Goal: Information Seeking & Learning: Learn about a topic

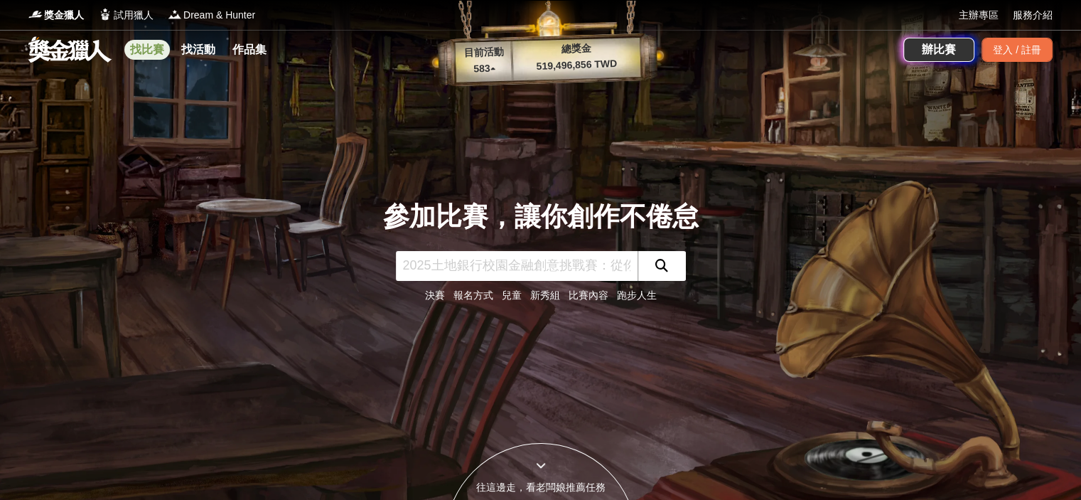
click at [154, 53] on link "找比賽" at bounding box center [146, 50] width 45 height 20
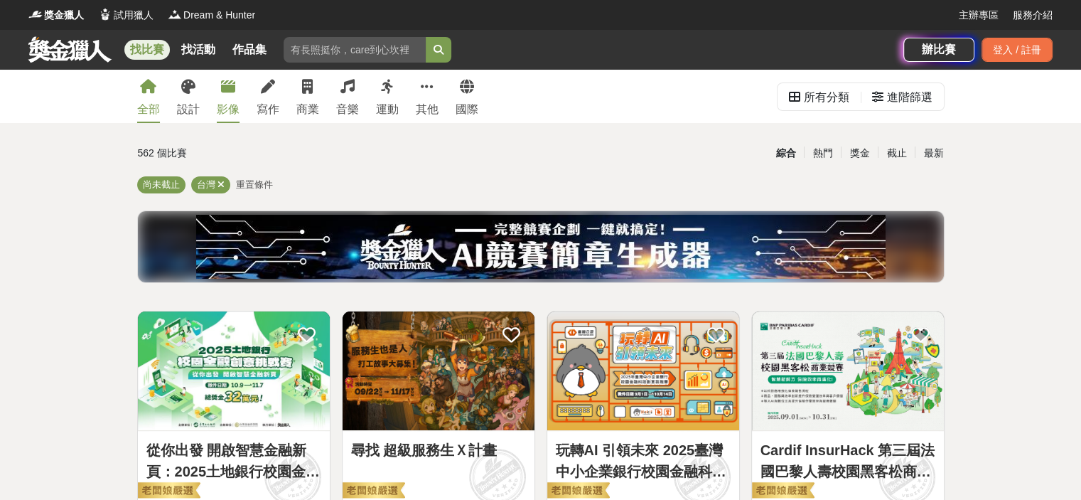
click at [230, 97] on link "影像" at bounding box center [228, 96] width 23 height 53
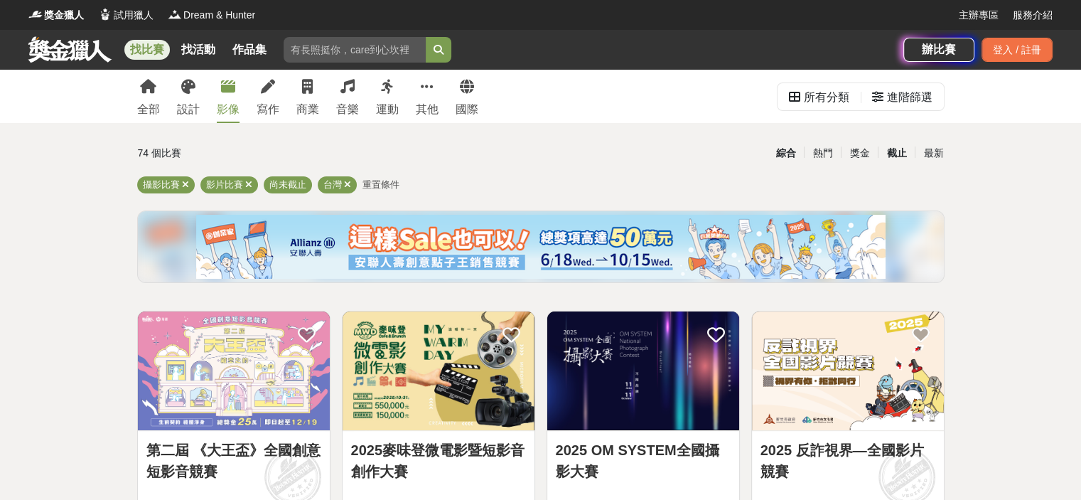
click at [898, 156] on div "截止" at bounding box center [896, 153] width 37 height 25
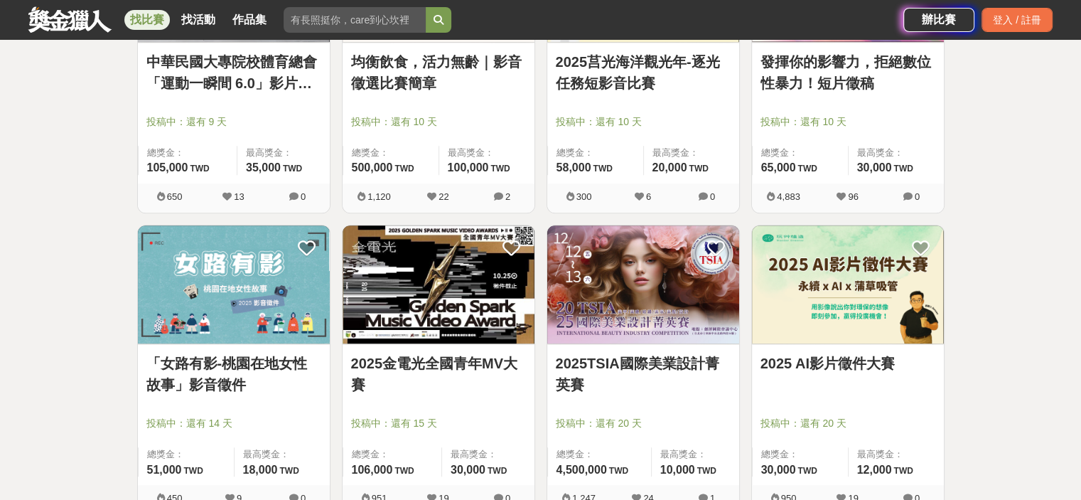
scroll to position [1422, 0]
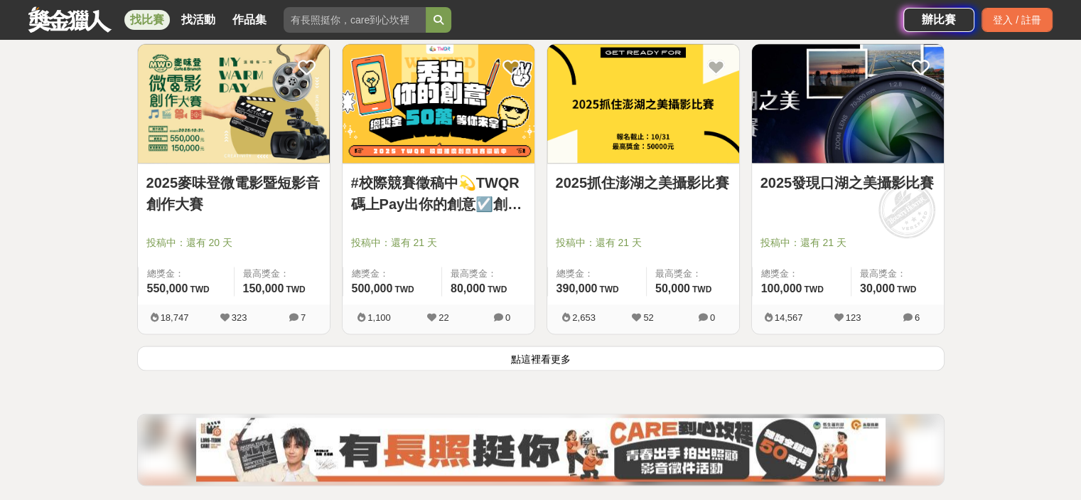
scroll to position [1777, 0]
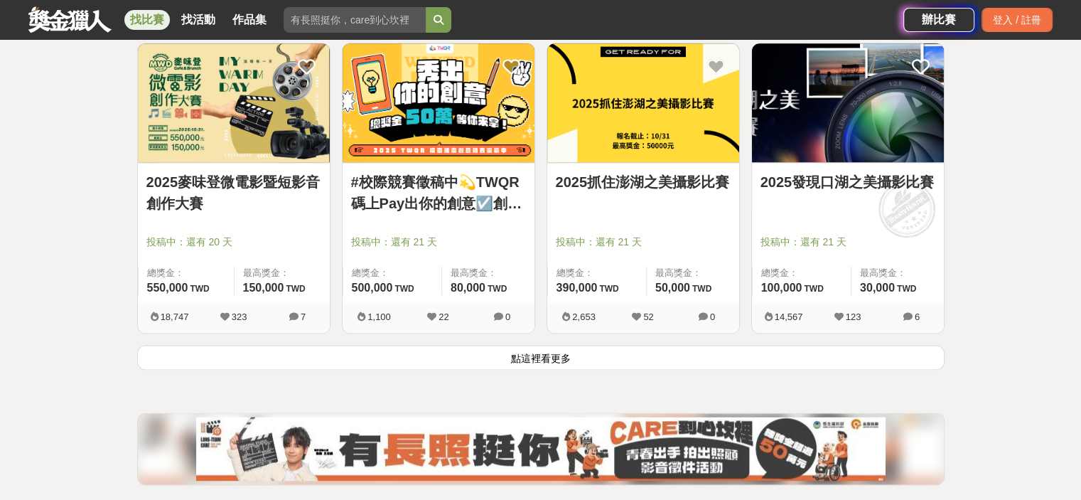
click at [573, 355] on button "點這裡看更多" at bounding box center [540, 357] width 807 height 25
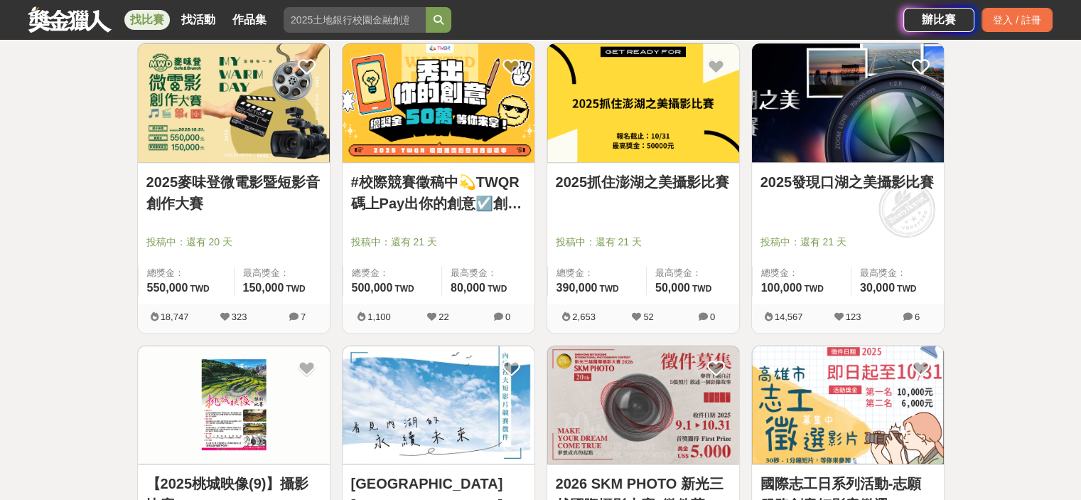
drag, startPoint x: 597, startPoint y: 2, endPoint x: 100, endPoint y: 280, distance: 569.9
click at [100, 280] on div "全部 設計 影像 寫作 商業 音樂 運動 其他 國際 所有分類 進階篩選 74 個比賽 綜合 熱門 獎金 截止 最新 攝影比賽 影片比賽 尚未截止 台灣 重置…" at bounding box center [540, 326] width 1081 height 4066
click at [149, 25] on link "找比賽" at bounding box center [146, 20] width 45 height 20
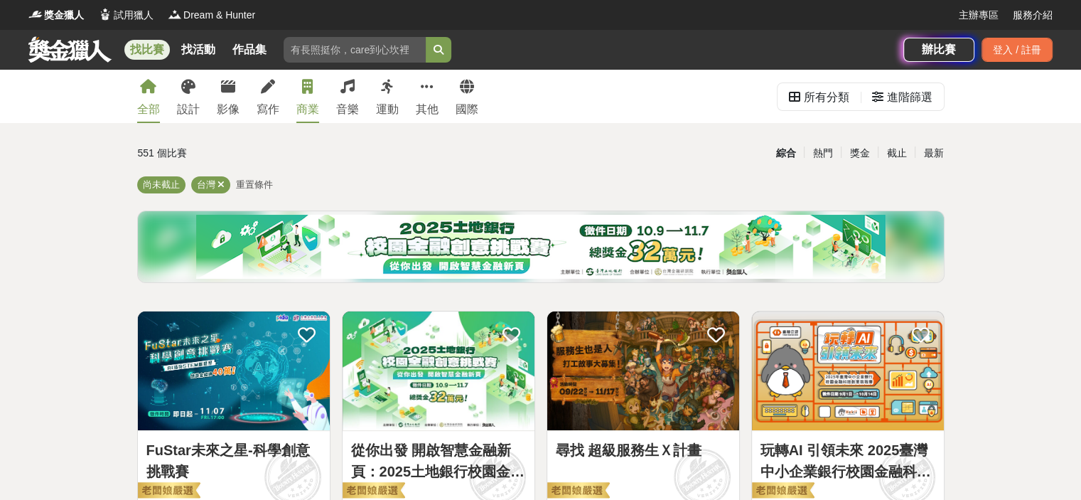
click at [299, 99] on link "商業" at bounding box center [307, 96] width 23 height 53
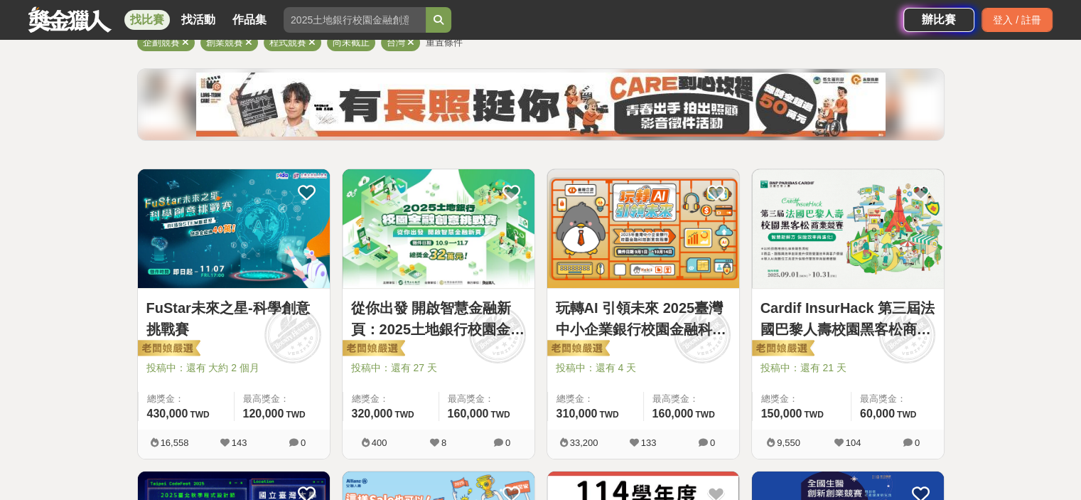
scroll to position [213, 0]
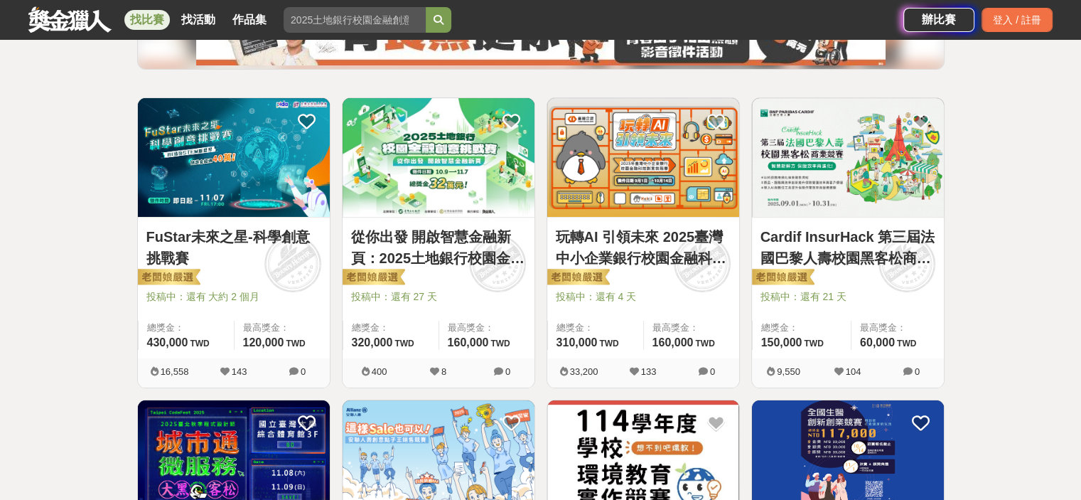
click at [253, 238] on link "FuStar未來之星-科學創意挑戰賽" at bounding box center [233, 247] width 175 height 43
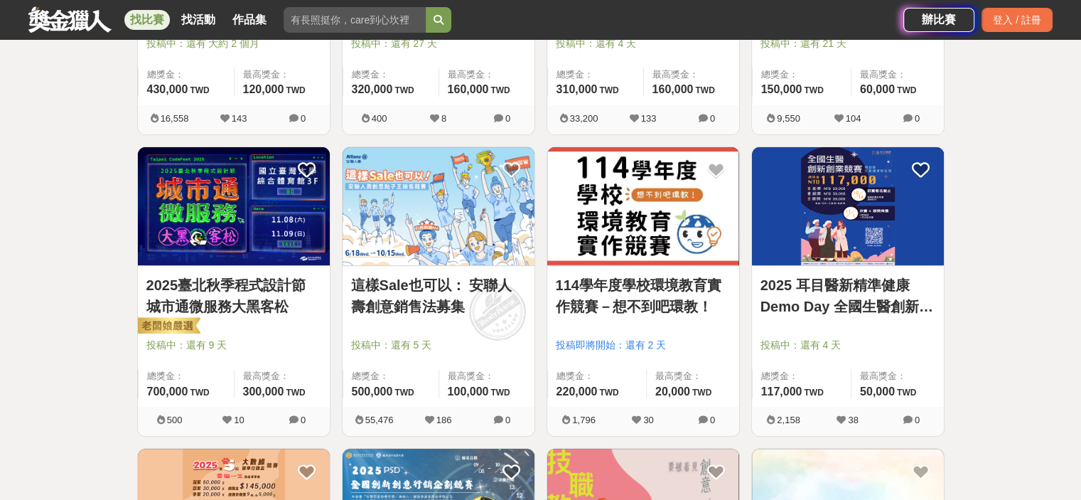
scroll to position [498, 0]
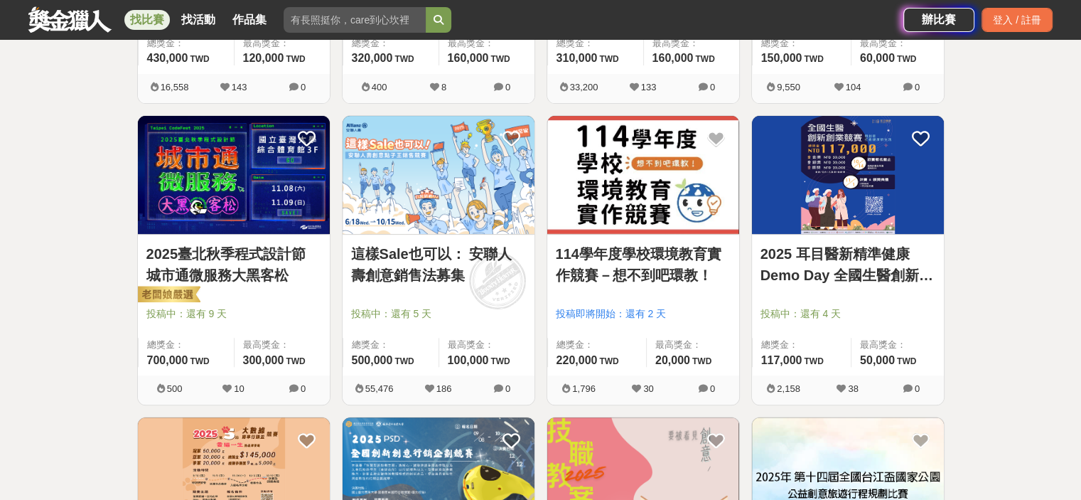
click at [421, 195] on img at bounding box center [439, 175] width 192 height 119
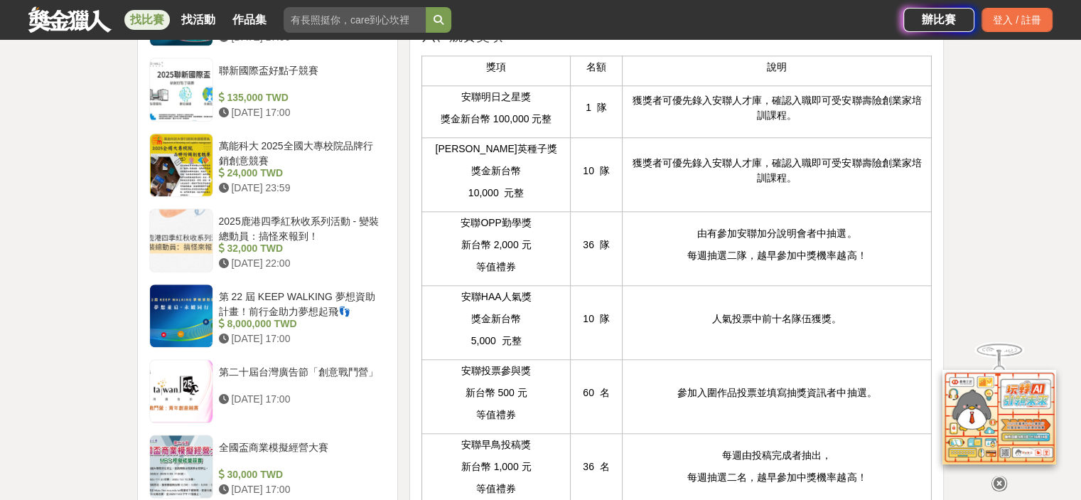
scroll to position [1422, 0]
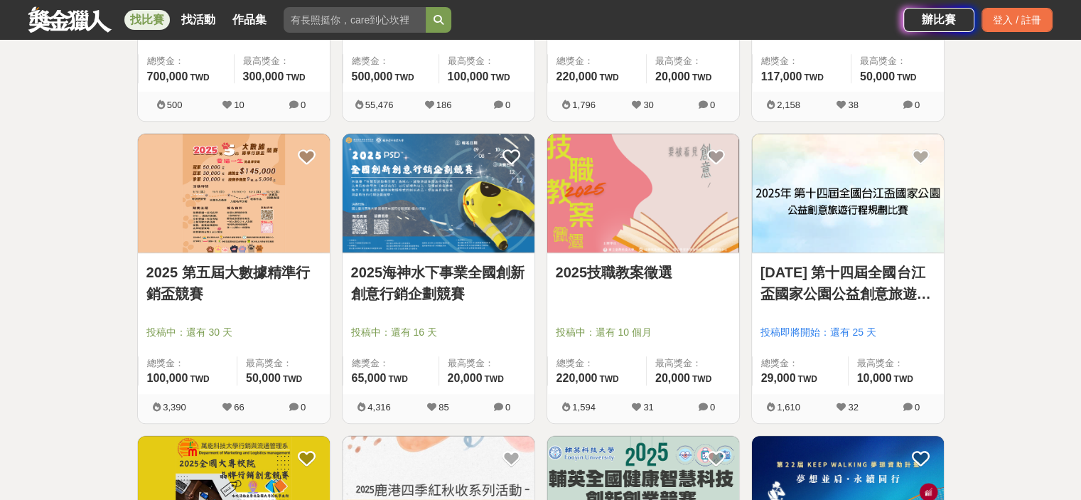
scroll to position [782, 0]
click at [986, 298] on div "全部 設計 影像 寫作 商業 音樂 運動 其他 國際 所有分類 進階篩選 63 個比賽 綜合 熱門 獎金 截止 最新 企劃競賽 創業競賽 程式競賽 尚未截止 …" at bounding box center [540, 415] width 1081 height 2255
click at [689, 186] on img at bounding box center [643, 192] width 192 height 119
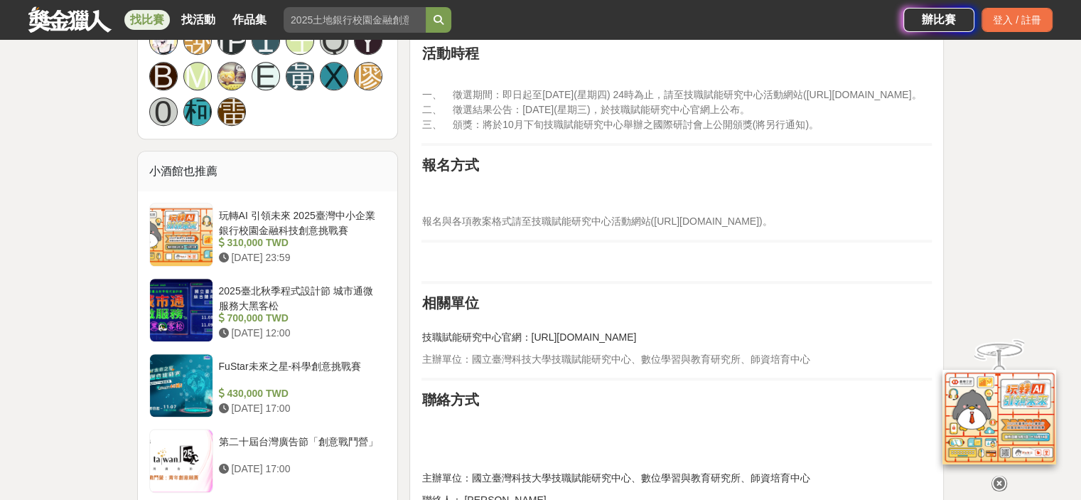
scroll to position [995, 0]
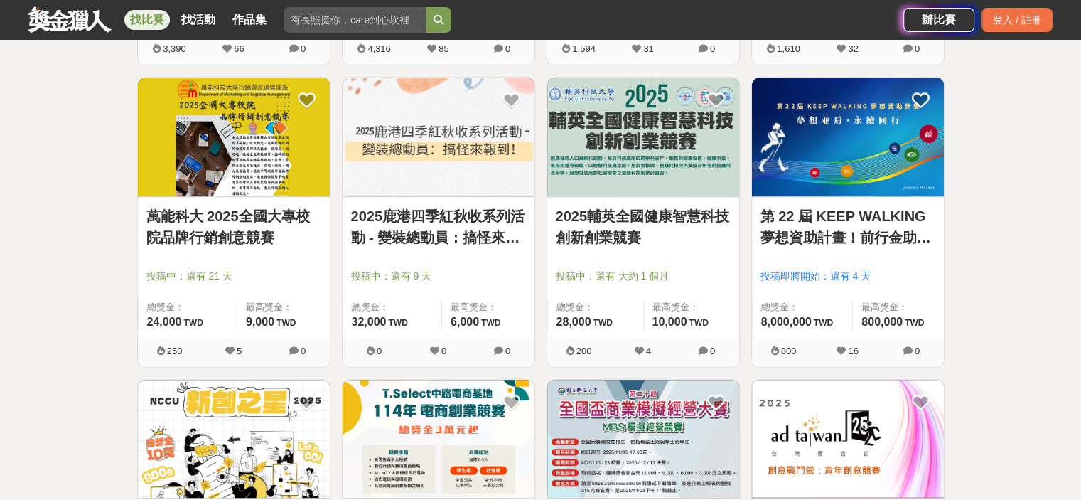
scroll to position [1137, 0]
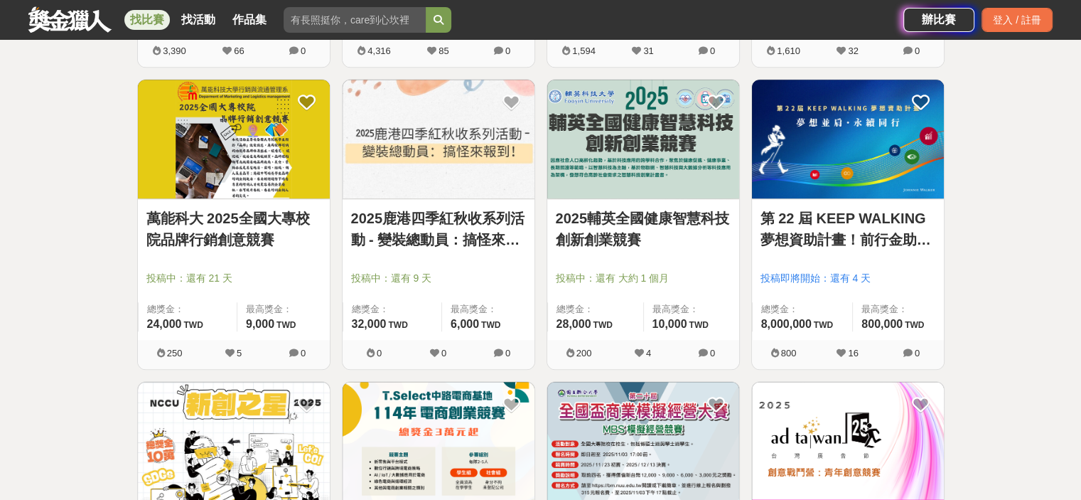
click at [887, 239] on link "第 22 屆 KEEP WALKING 夢想資助計畫！前行金助力夢想起飛👣" at bounding box center [848, 229] width 175 height 43
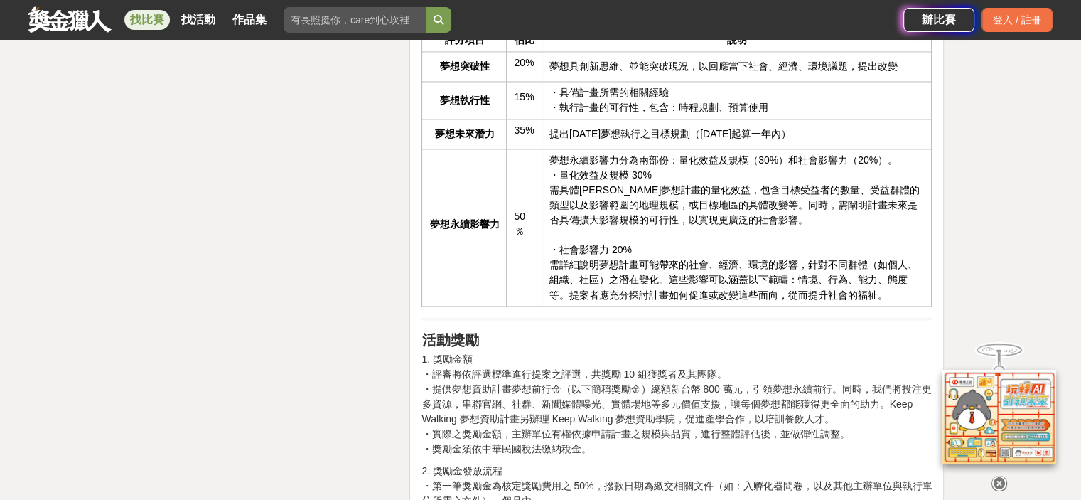
scroll to position [2559, 0]
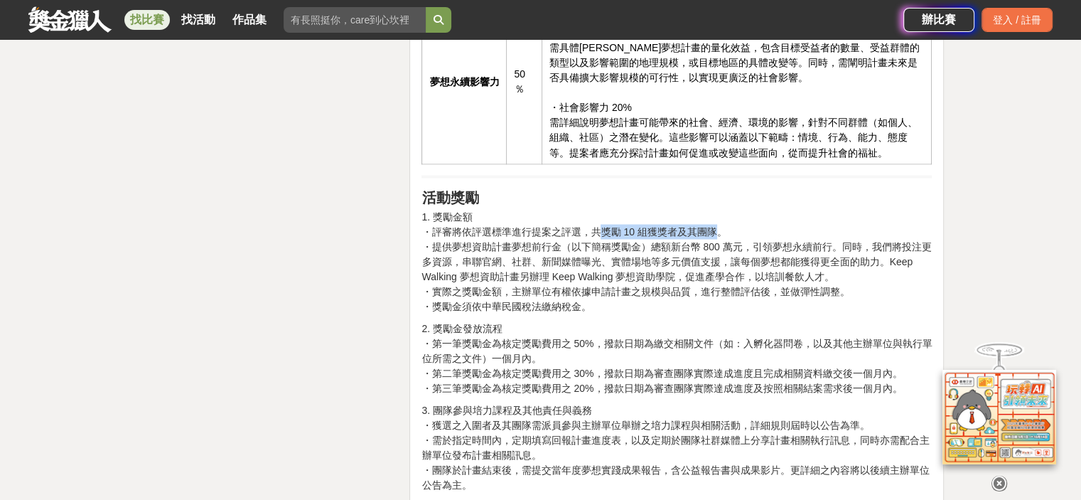
drag, startPoint x: 647, startPoint y: 180, endPoint x: 708, endPoint y: 182, distance: 61.2
click at [711, 209] on p "1. 獎勵金額 ・評審將依評選標準進行提案之評選，共獎勵 10 組獲獎者及其團隊。 ・提供夢想資助計畫夢想前行金（以下簡稱獎勵金）總額新台幣 800 萬元，引…" at bounding box center [676, 261] width 510 height 104
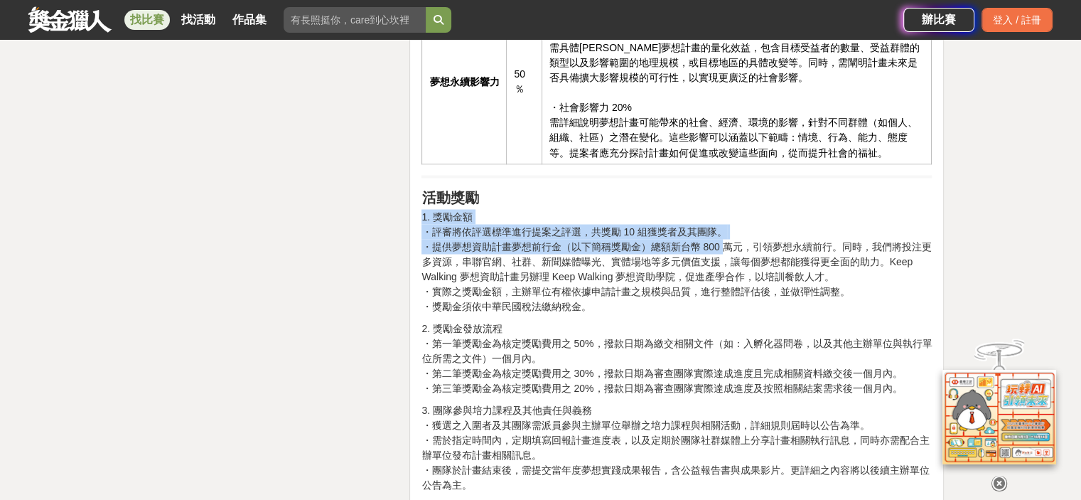
drag, startPoint x: 711, startPoint y: 181, endPoint x: 705, endPoint y: 176, distance: 8.0
click at [705, 209] on p "1. 獎勵金額 ・評審將依評選標準進行提案之評選，共獎勵 10 組獲獎者及其團隊。 ・提供夢想資助計畫夢想前行金（以下簡稱獎勵金）總額新台幣 800 萬元，引…" at bounding box center [676, 261] width 510 height 104
click at [725, 209] on p "1. 獎勵金額 ・評審將依評選標準進行提案之評選，共獎勵 10 組獲獎者及其團隊。 ・提供夢想資助計畫夢想前行金（以下簡稱獎勵金）總額新台幣 800 萬元，引…" at bounding box center [676, 261] width 510 height 104
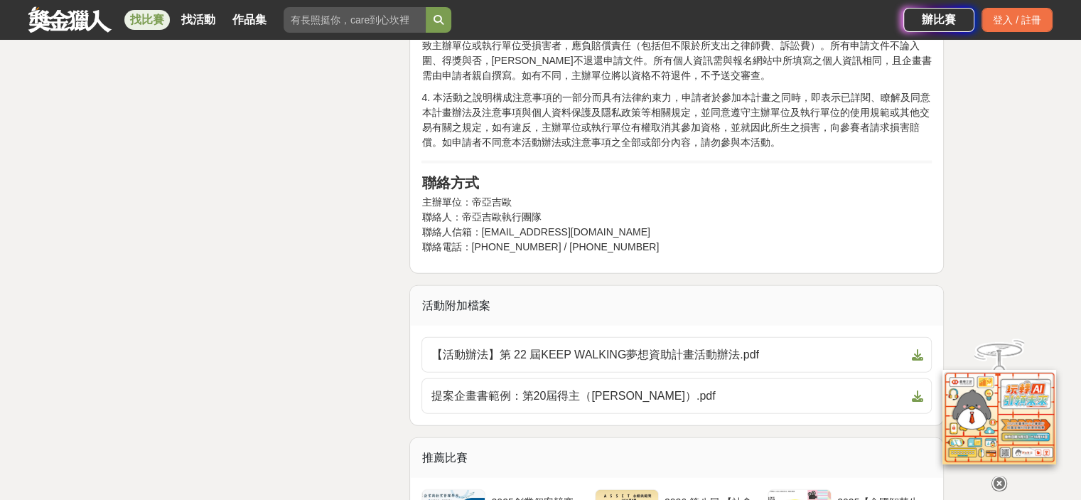
scroll to position [3198, 0]
click at [700, 387] on span "提案企畫書範例：第20屆得主（[PERSON_NAME]）.pdf" at bounding box center [668, 395] width 475 height 17
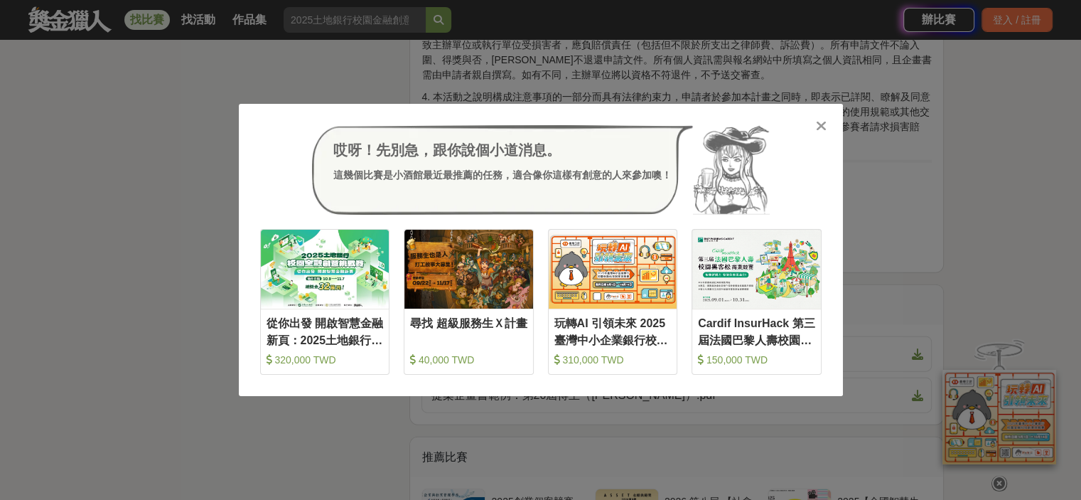
click at [149, 418] on div "哎呀！先別急，跟你說個小道消息。 這幾個比賽是小酒館最近最推薦的任務，適合像你這樣有創意的人來參加噢！ 收藏 從你出發 開啟智慧金融新頁：2025土地銀行校園…" at bounding box center [540, 250] width 1081 height 500
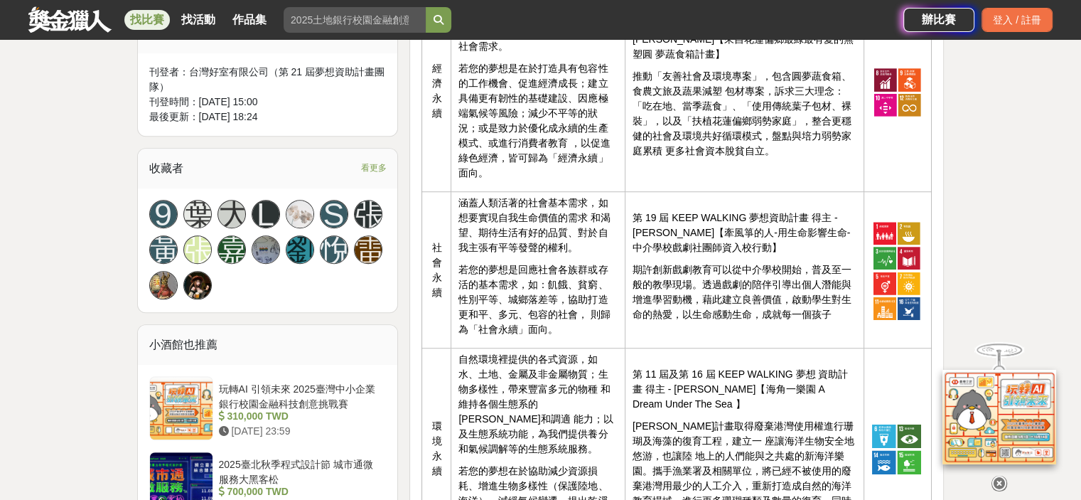
scroll to position [995, 0]
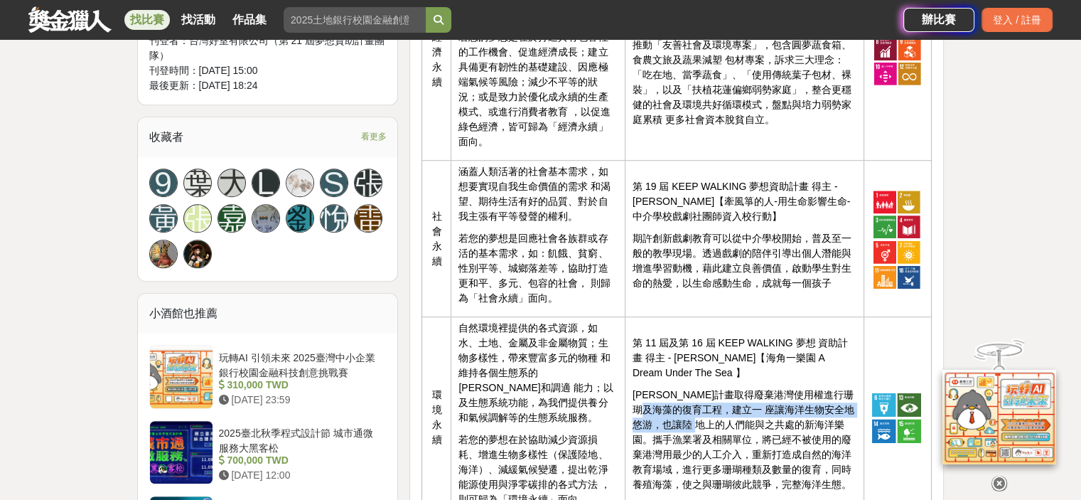
drag, startPoint x: 694, startPoint y: 370, endPoint x: 747, endPoint y: 383, distance: 54.8
click at [747, 387] on p "[PERSON_NAME]計畫取得廢棄港灣使用權進行珊瑚及海藻的復育工程，建立一 座讓海洋生物安全地悠游，也讓陸 地上的人們能與之共處的新海洋樂園。攜手漁業署…" at bounding box center [745, 439] width 224 height 104
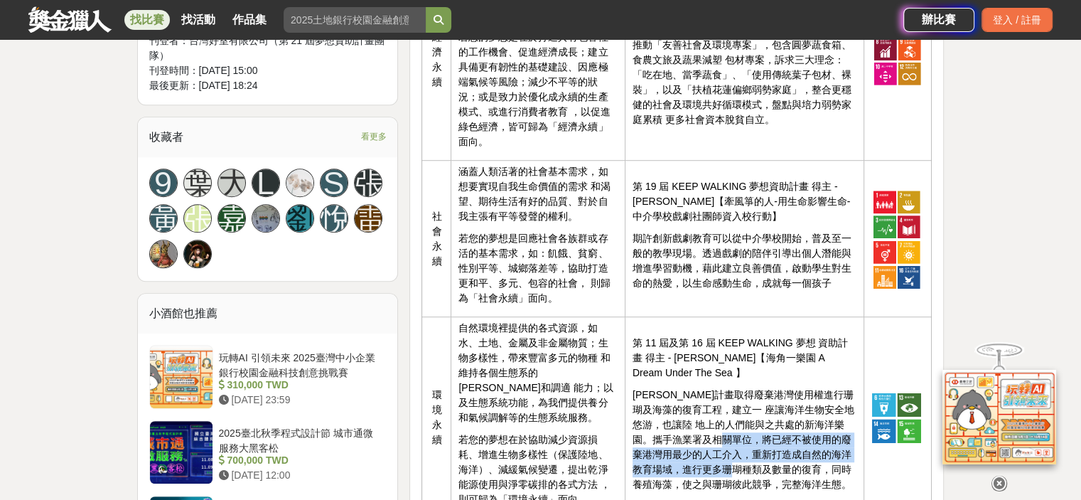
drag, startPoint x: 773, startPoint y: 434, endPoint x: 769, endPoint y: 406, distance: 28.7
click at [769, 406] on p "[PERSON_NAME]計畫取得廢棄港灣使用權進行珊瑚及海藻的復育工程，建立一 座讓海洋生物安全地悠游，也讓陸 地上的人們能與之共處的新海洋樂園。攜手漁業署…" at bounding box center [745, 439] width 224 height 104
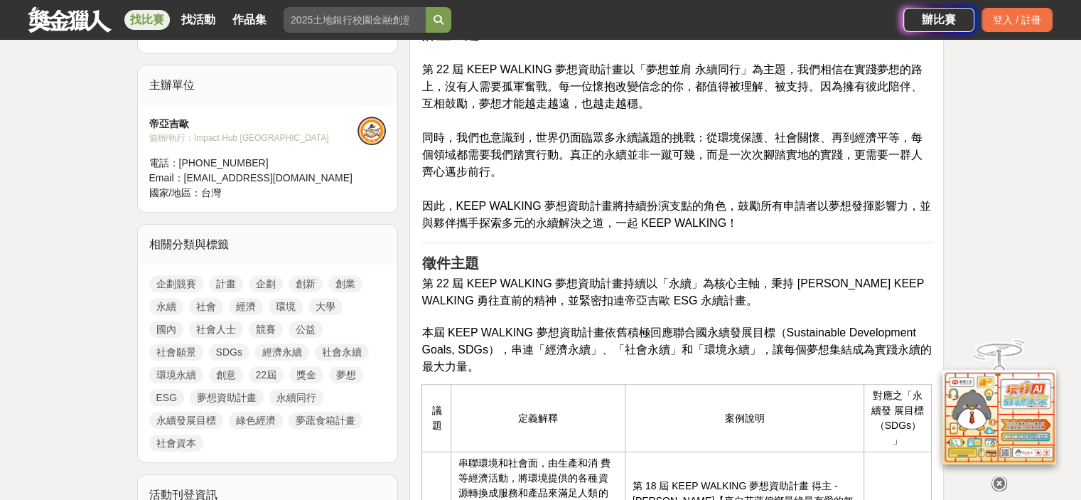
scroll to position [498, 0]
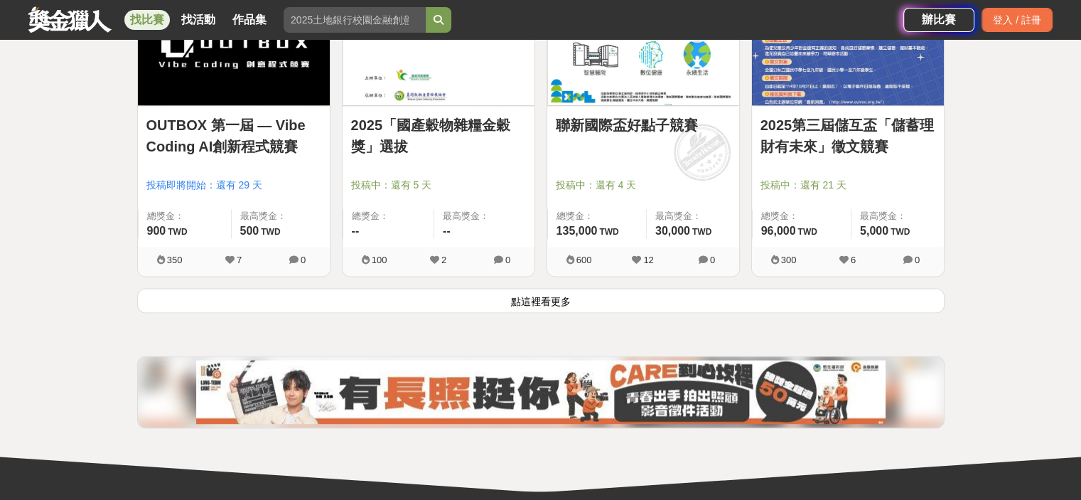
scroll to position [1848, 0]
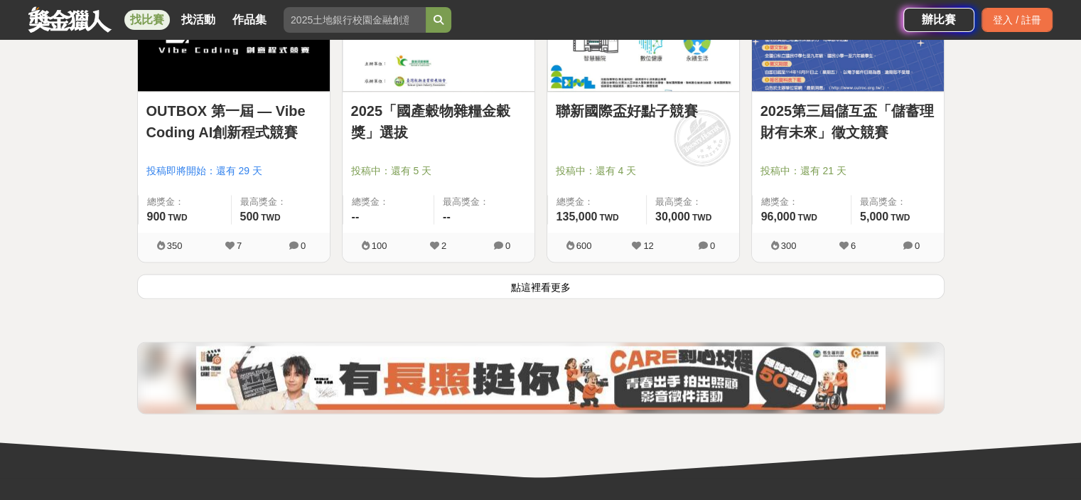
click at [392, 286] on button "點這裡看更多" at bounding box center [540, 286] width 807 height 25
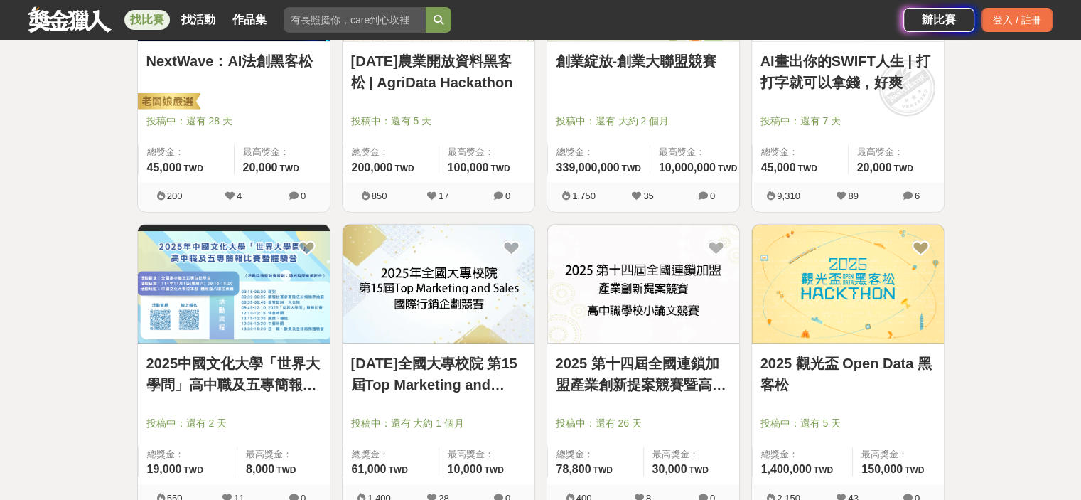
scroll to position [3554, 0]
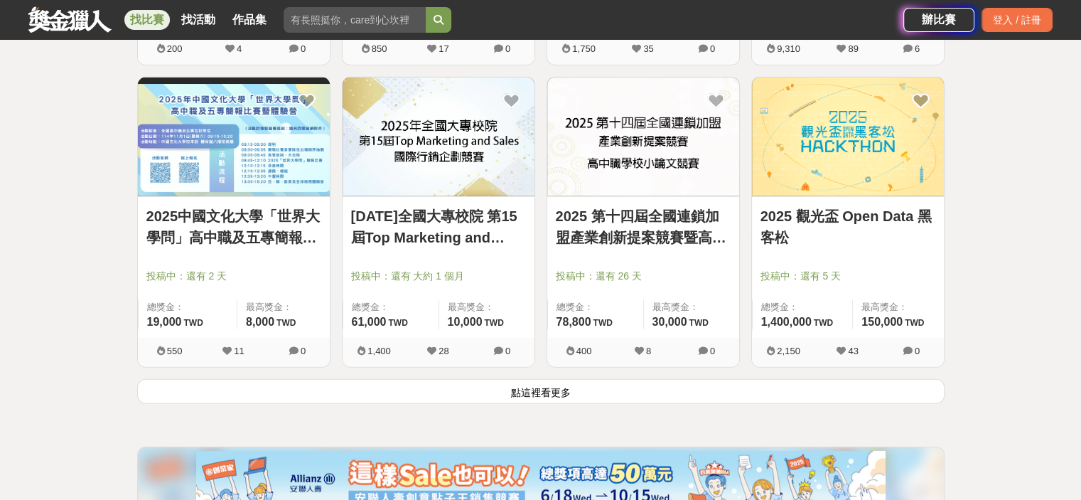
drag, startPoint x: 873, startPoint y: 386, endPoint x: 888, endPoint y: 383, distance: 15.2
click at [873, 386] on button "點這裡看更多" at bounding box center [540, 391] width 807 height 25
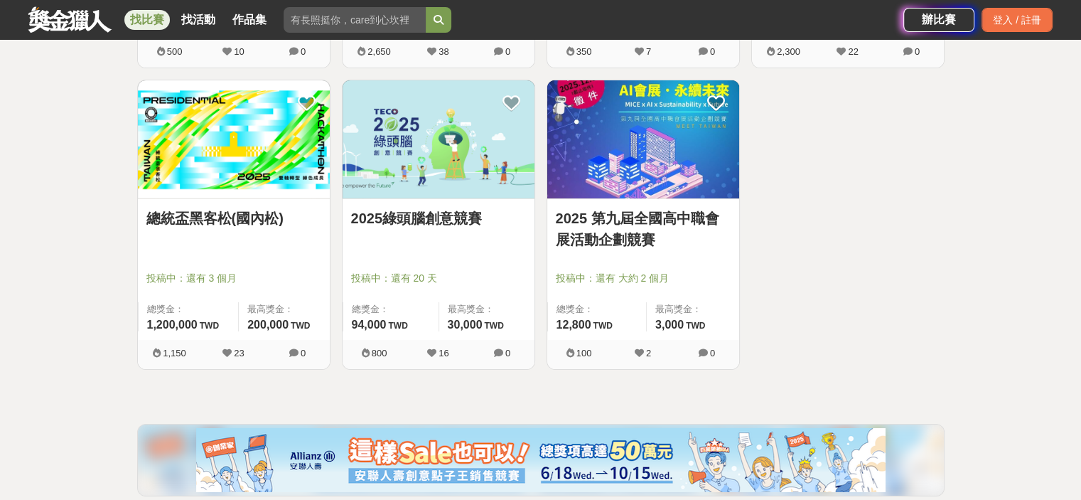
scroll to position [4762, 0]
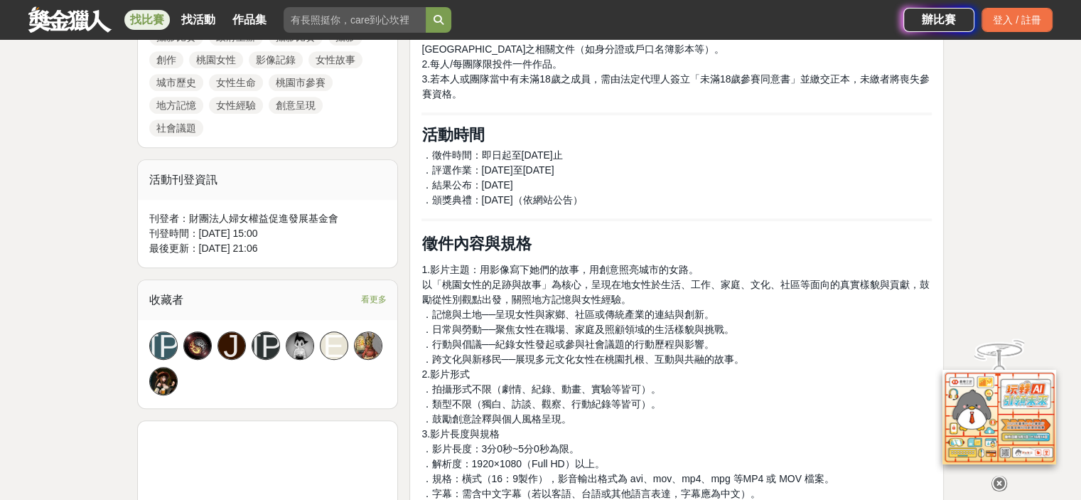
scroll to position [711, 0]
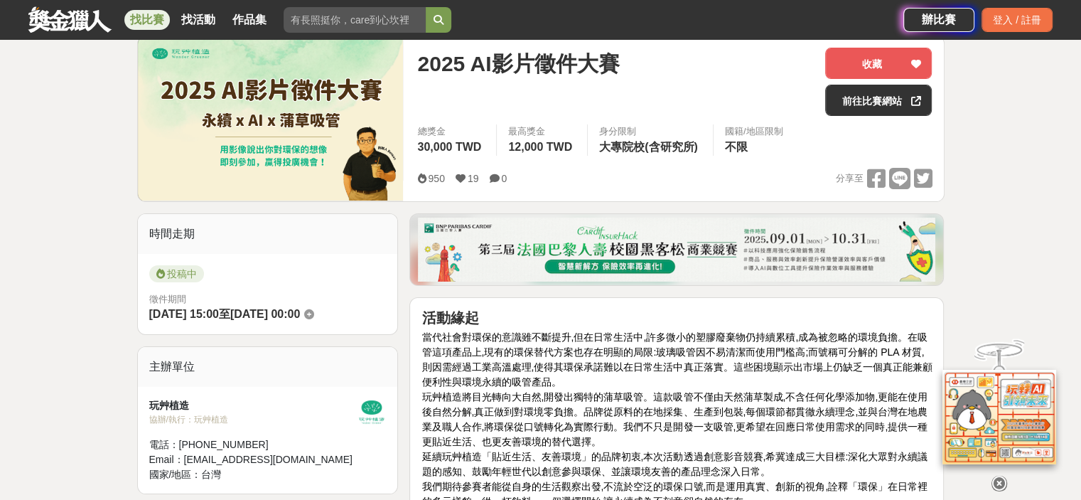
scroll to position [142, 0]
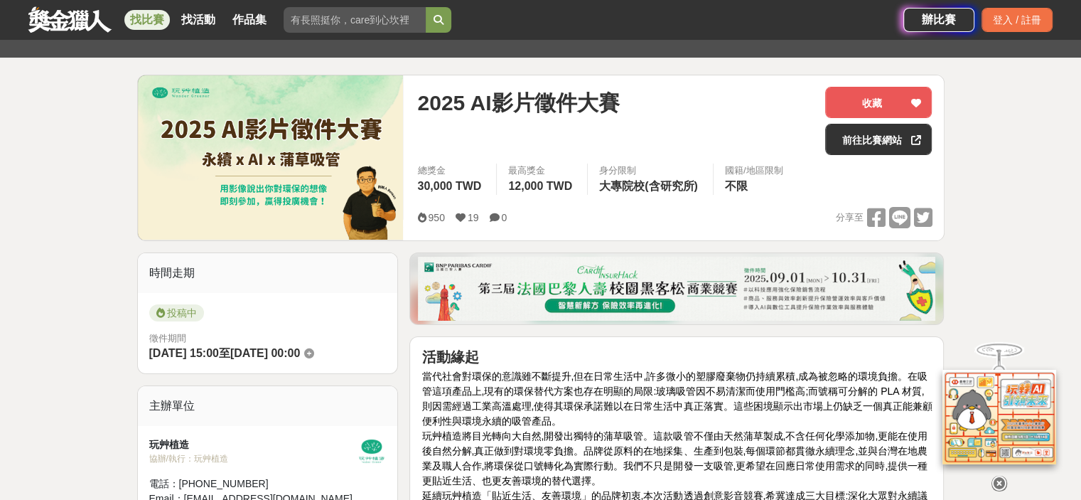
click at [554, 99] on span "2025 AI影片徵件大賽" at bounding box center [518, 103] width 202 height 32
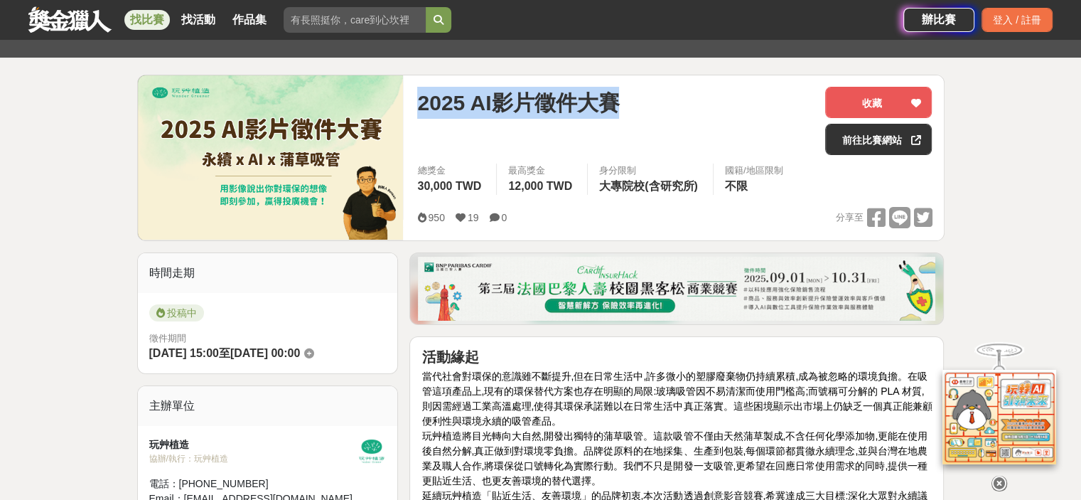
click at [554, 99] on span "2025 AI影片徵件大賽" at bounding box center [518, 103] width 202 height 32
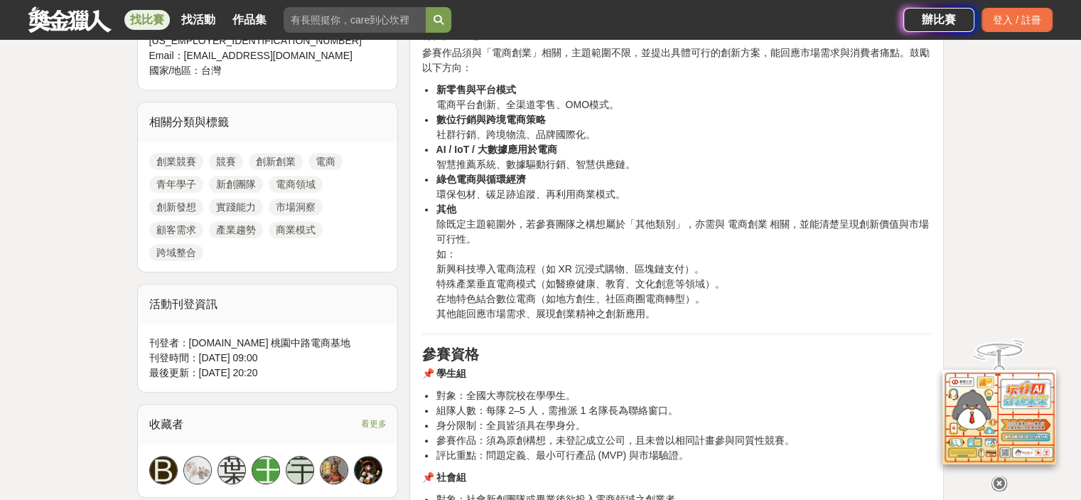
scroll to position [569, 0]
